Goal: Navigation & Orientation: Go to known website

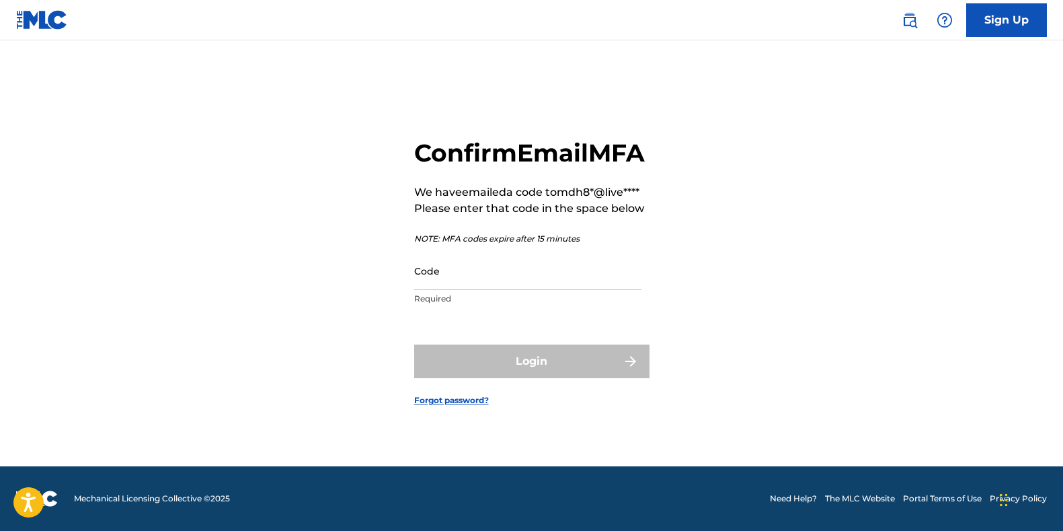
click at [720, 51] on main "Confirm Email MFA We have emailed a code to mdh8*@live**** Please enter that co…" at bounding box center [531, 244] width 1063 height 443
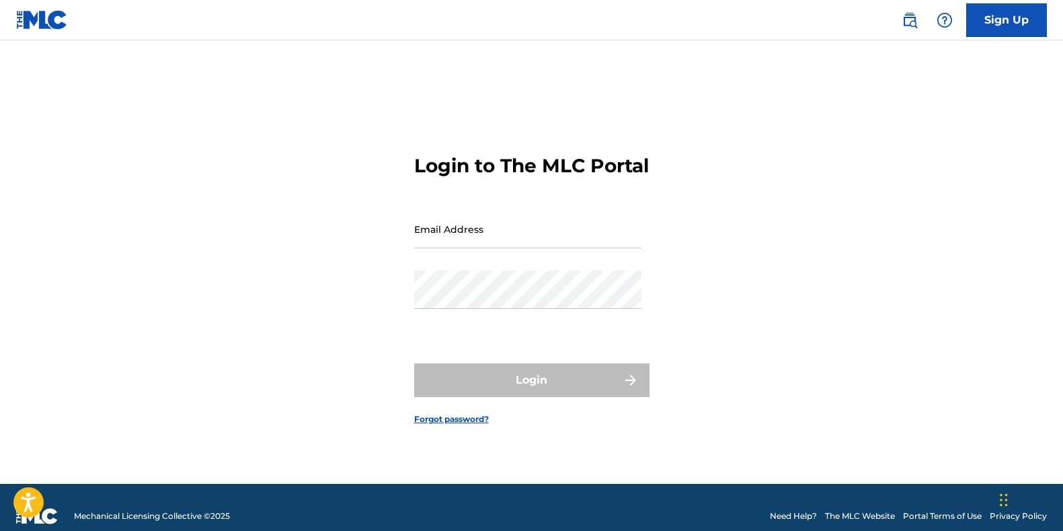
type input "mdh82@live.com"
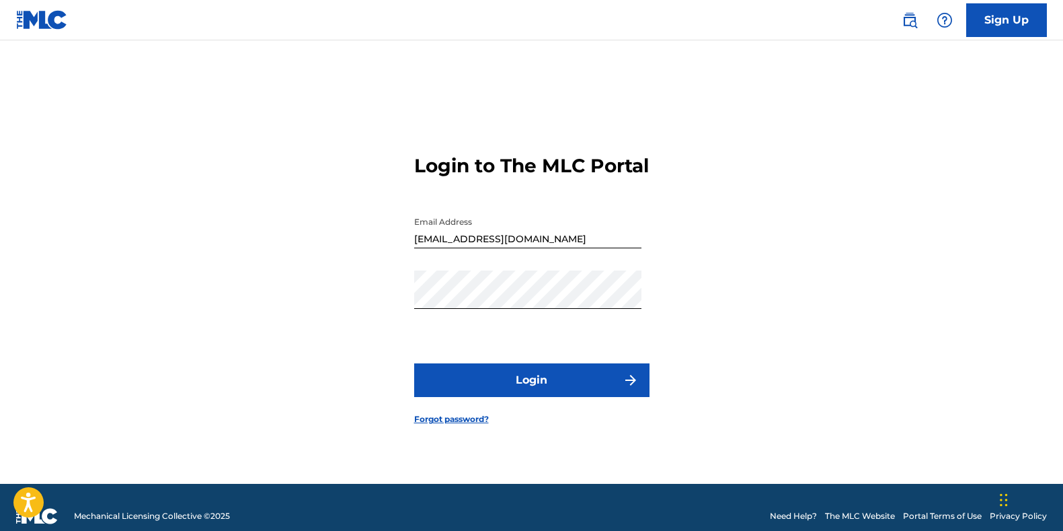
click at [550, 397] on div "Login" at bounding box center [531, 380] width 235 height 34
click at [566, 390] on button "Login" at bounding box center [531, 380] width 235 height 34
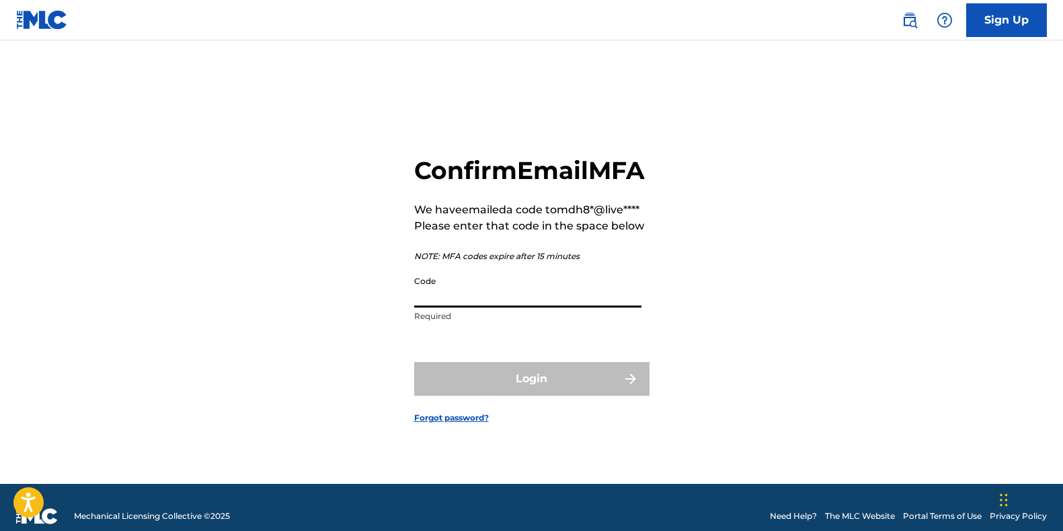
click at [467, 307] on input "Code" at bounding box center [527, 288] width 227 height 38
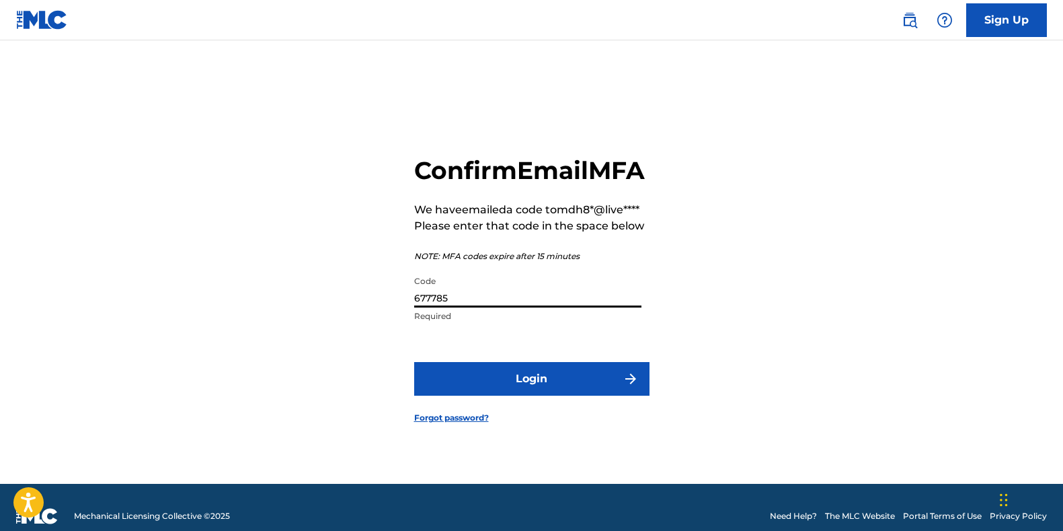
type input "677785"
click at [572, 391] on button "Login" at bounding box center [531, 379] width 235 height 34
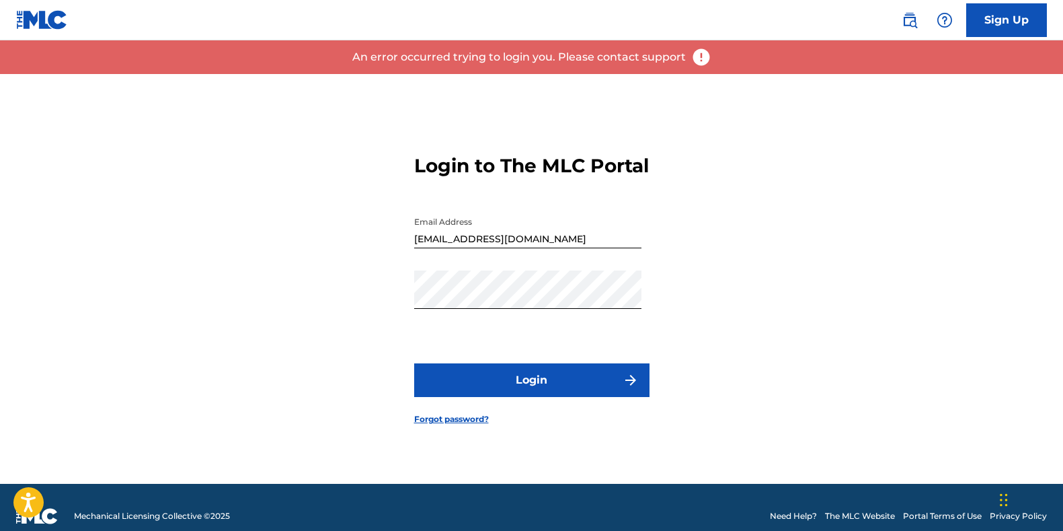
click at [575, 390] on button "Login" at bounding box center [531, 380] width 235 height 34
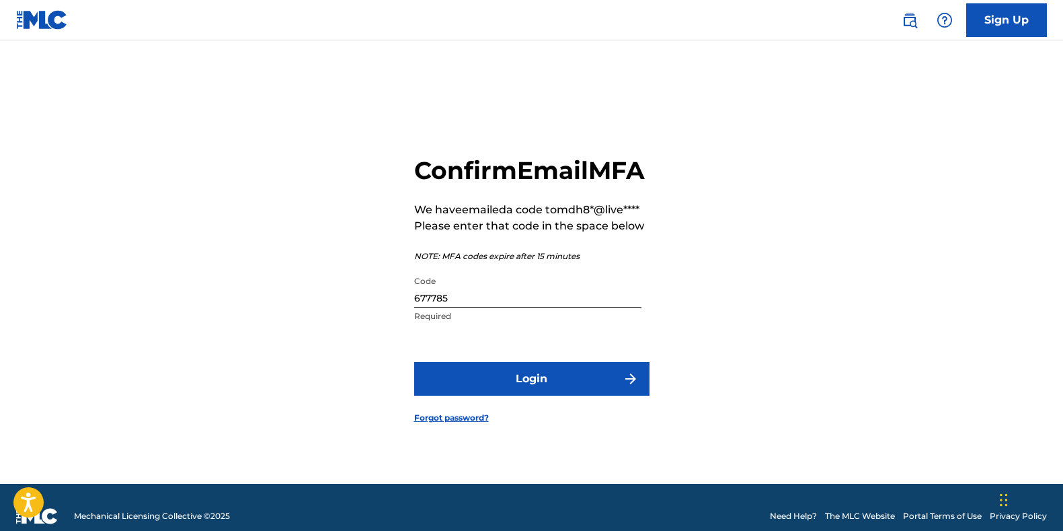
click at [594, 395] on button "Login" at bounding box center [531, 379] width 235 height 34
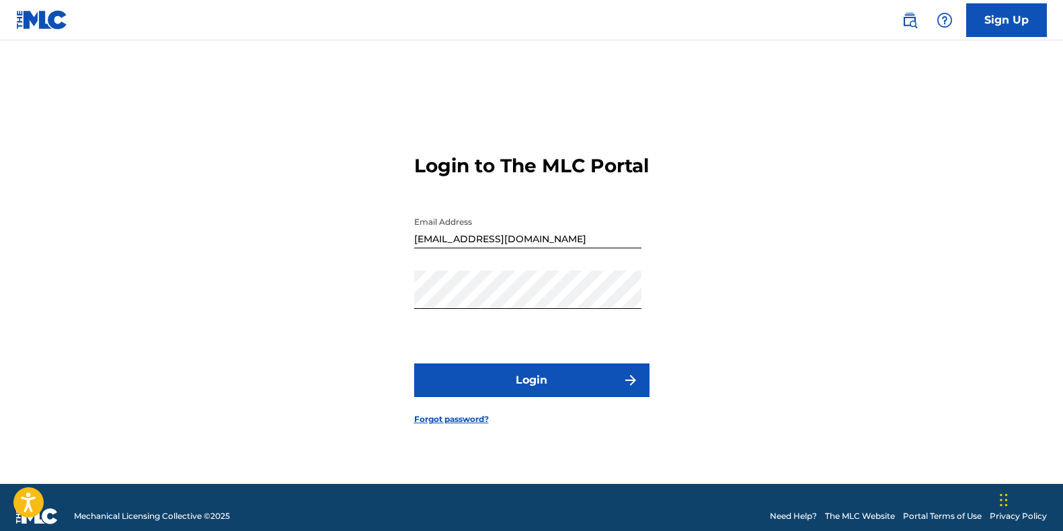
click at [574, 397] on button "Login" at bounding box center [531, 380] width 235 height 34
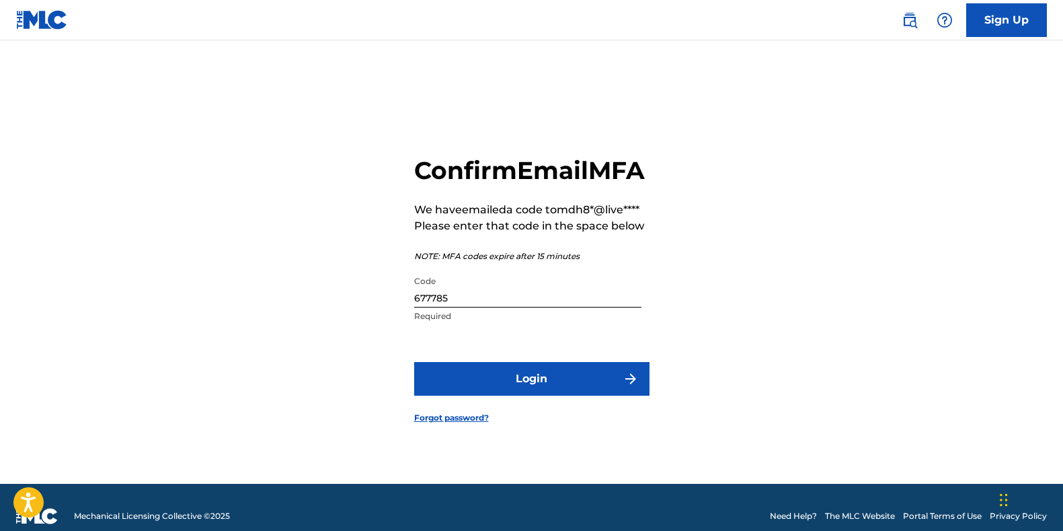
click at [467, 391] on button "Login" at bounding box center [531, 379] width 235 height 34
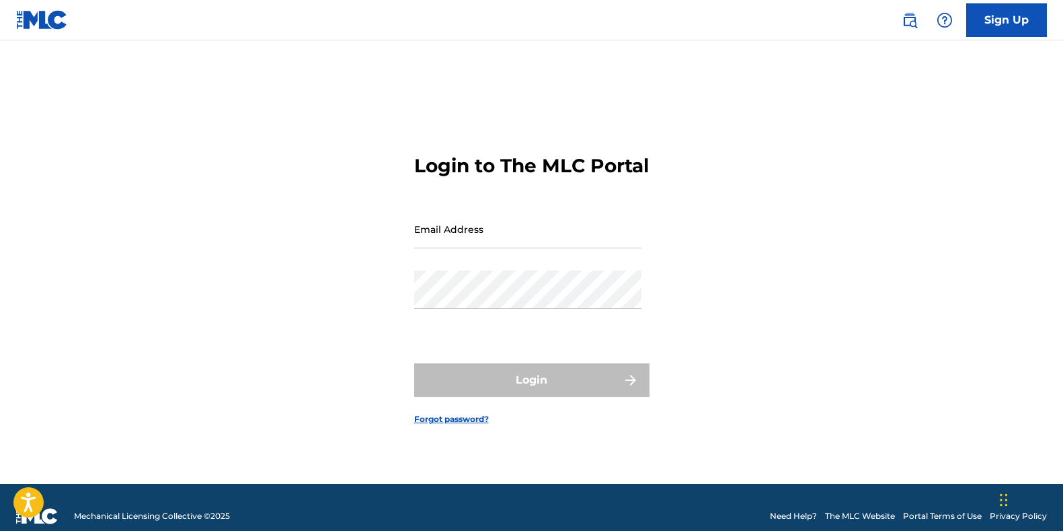
type input "mdh82@live.com"
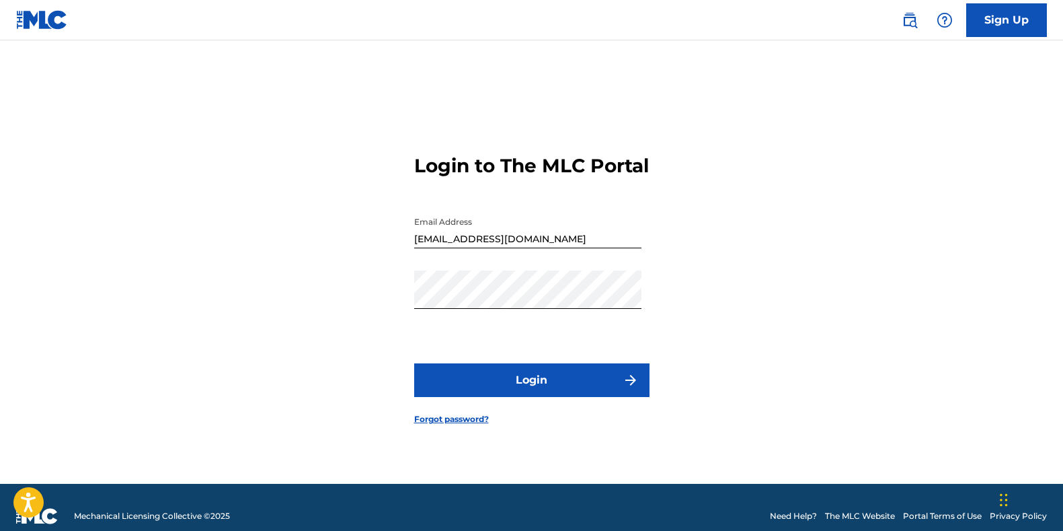
click at [492, 392] on div "Login" at bounding box center [531, 380] width 235 height 34
click at [493, 391] on button "Login" at bounding box center [531, 380] width 235 height 34
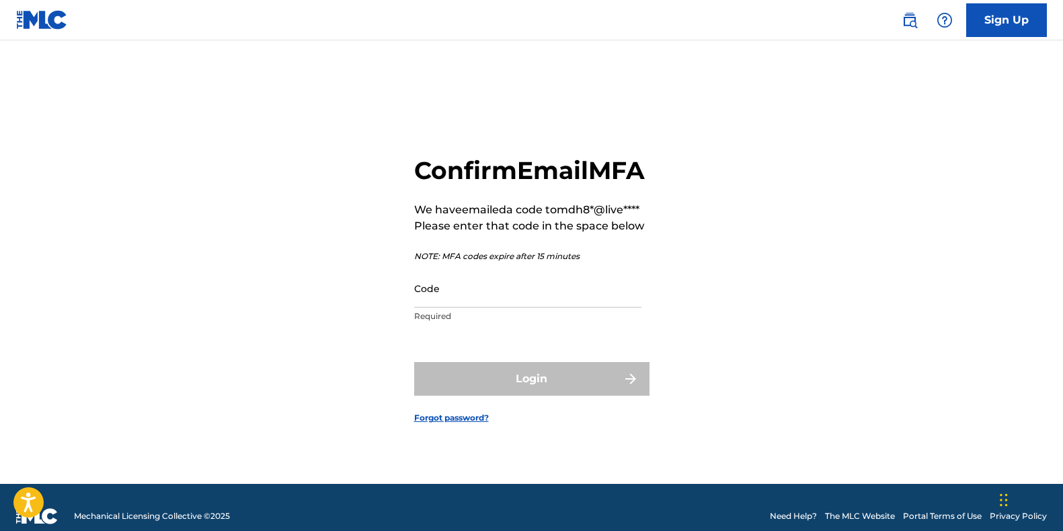
drag, startPoint x: 493, startPoint y: 391, endPoint x: 330, endPoint y: 264, distance: 206.0
click at [330, 264] on div "Confirm Email MFA We have emailed a code to mdh8*@live**** Please enter that co…" at bounding box center [531, 278] width 941 height 409
click at [483, 307] on input "Code" at bounding box center [527, 288] width 227 height 38
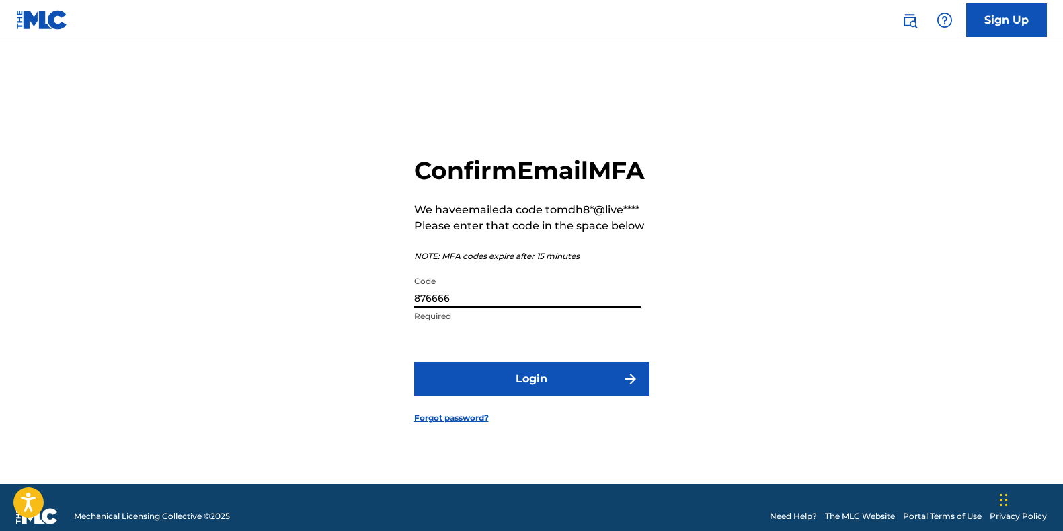
type input "876666"
click at [490, 387] on button "Login" at bounding box center [531, 379] width 235 height 34
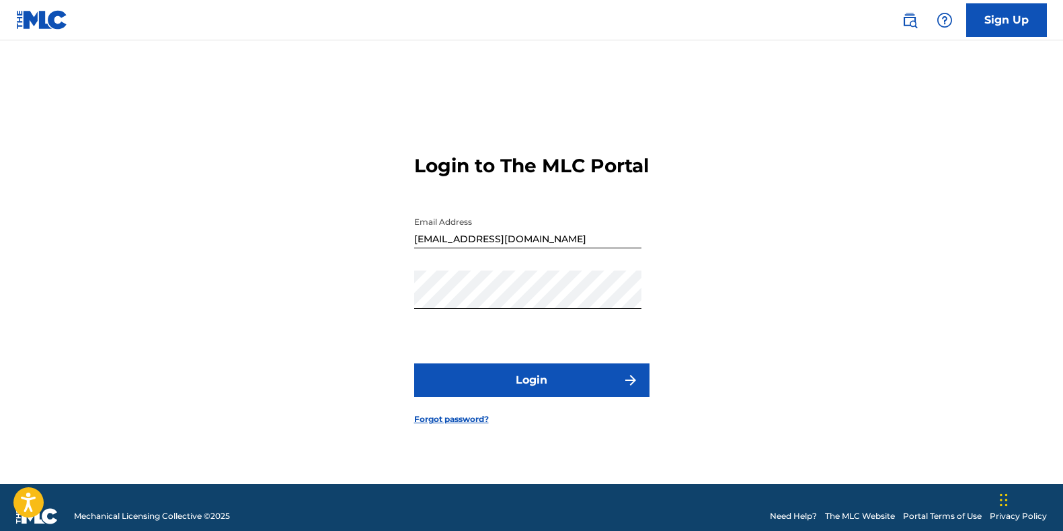
drag, startPoint x: 483, startPoint y: 391, endPoint x: 831, endPoint y: 273, distance: 367.6
click at [831, 273] on div "Login to The MLC Portal Email Address mdh82@live.com Password Login Forgot pass…" at bounding box center [531, 278] width 941 height 409
click at [496, 395] on button "Login" at bounding box center [531, 380] width 235 height 34
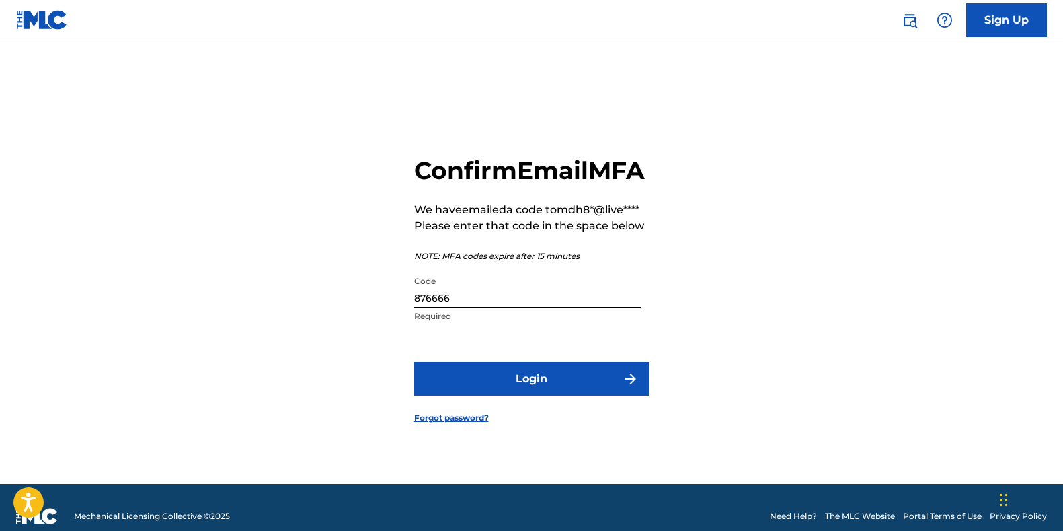
click at [485, 388] on button "Login" at bounding box center [531, 379] width 235 height 34
